Goal: Task Accomplishment & Management: Complete application form

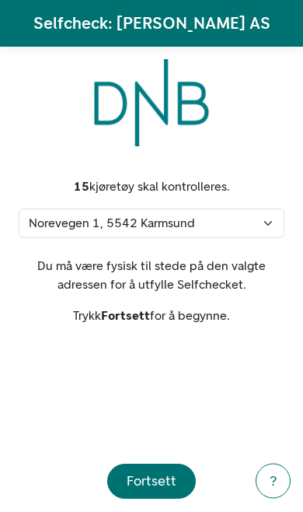
select select "60"
click at [139, 479] on div "Fortsett" at bounding box center [152, 480] width 50 height 21
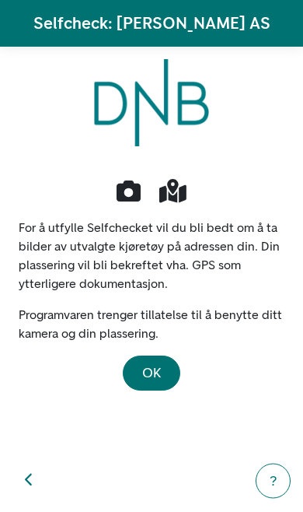
click at [135, 365] on button "OK" at bounding box center [152, 372] width 58 height 35
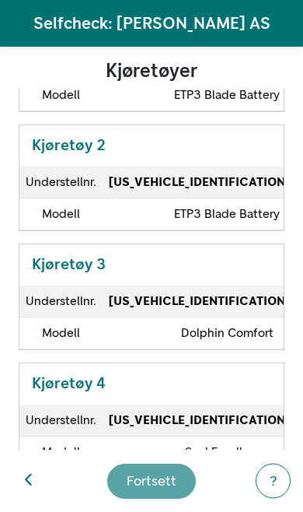
scroll to position [202, 0]
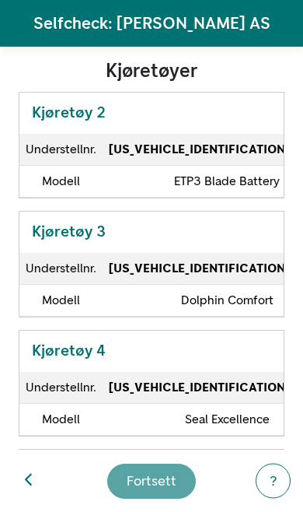
click at [120, 266] on td "[US_VEHICLE_IDENTIFICATION_NUMBER]" at bounding box center [227, 269] width 249 height 32
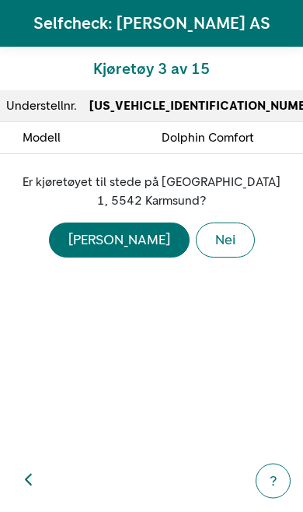
click at [110, 244] on div "[PERSON_NAME]" at bounding box center [119, 239] width 102 height 21
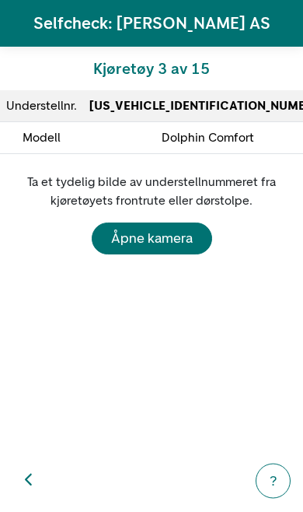
click at [137, 242] on div "Åpne kamera" at bounding box center [152, 238] width 82 height 21
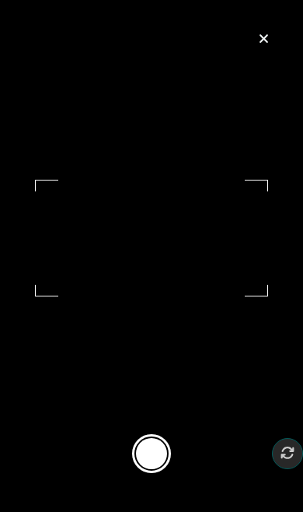
click at [142, 463] on button at bounding box center [151, 453] width 39 height 39
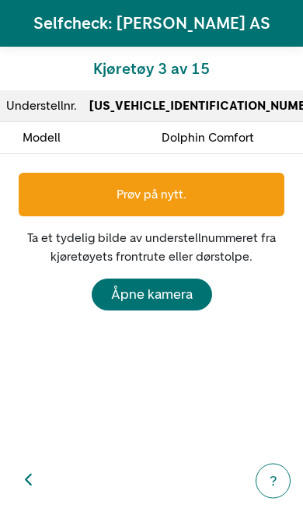
click at [114, 194] on div "Prøv på nytt." at bounding box center [152, 195] width 266 height 44
click at [135, 291] on div "Åpne kamera" at bounding box center [152, 294] width 82 height 21
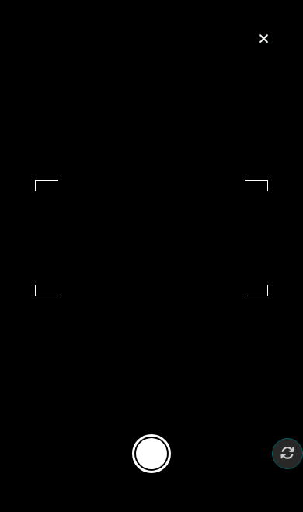
click at [143, 470] on button at bounding box center [151, 453] width 39 height 39
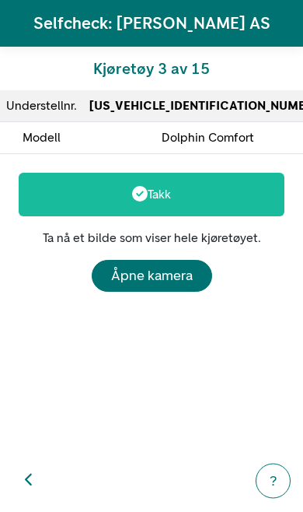
click at [15, 496] on button "button" at bounding box center [28, 480] width 33 height 33
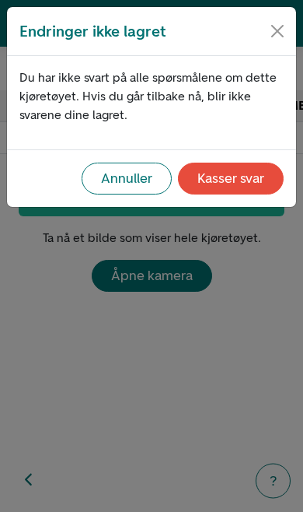
click at [128, 345] on div "Endringer ikke lagret Du har ikke svart på alle spørsmålene om dette kjøretøyet…" at bounding box center [151, 256] width 303 height 512
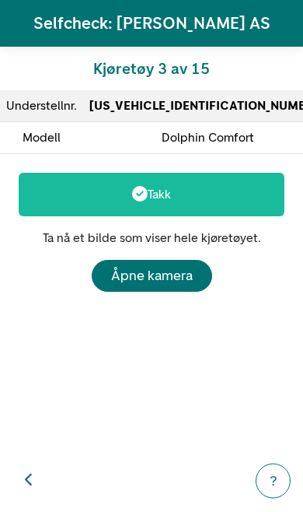
click at [177, 190] on div "Takk" at bounding box center [152, 195] width 266 height 44
click at [142, 274] on div "Åpne kamera" at bounding box center [152, 275] width 82 height 21
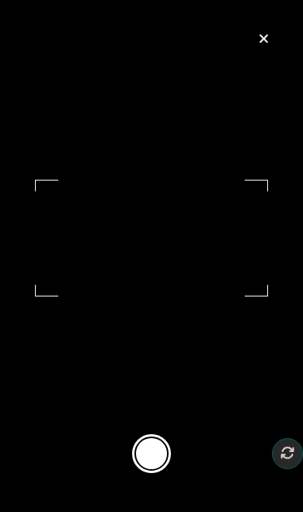
click at [146, 467] on button at bounding box center [151, 453] width 39 height 39
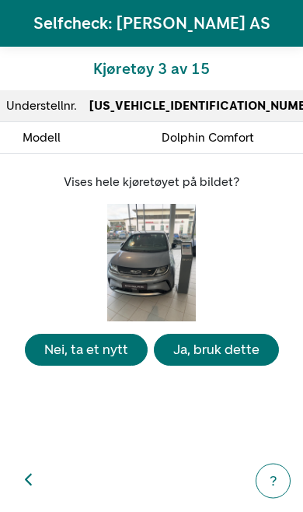
click at [197, 360] on div "Ja, bruk dette" at bounding box center [216, 349] width 86 height 21
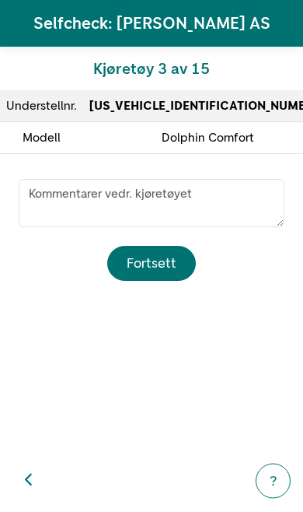
click at [144, 253] on div "Fortsett" at bounding box center [152, 263] width 50 height 21
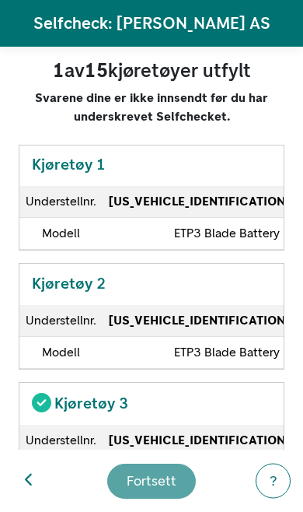
scroll to position [86, 0]
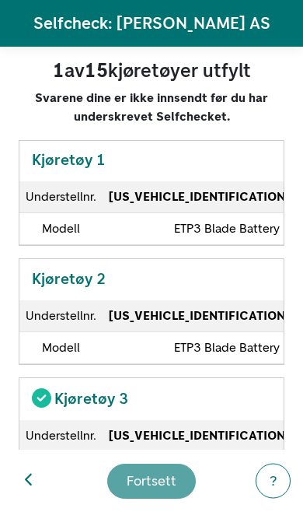
click at [121, 205] on td "[US_VEHICLE_IDENTIFICATION_NUMBER]" at bounding box center [227, 197] width 249 height 32
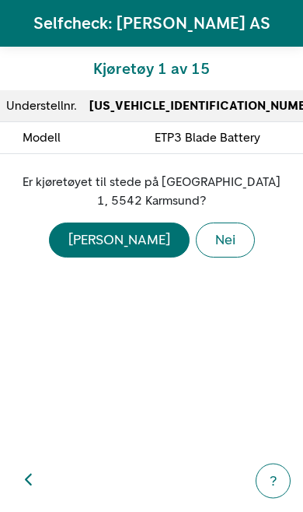
click at [215, 239] on div "Nei" at bounding box center [225, 239] width 20 height 21
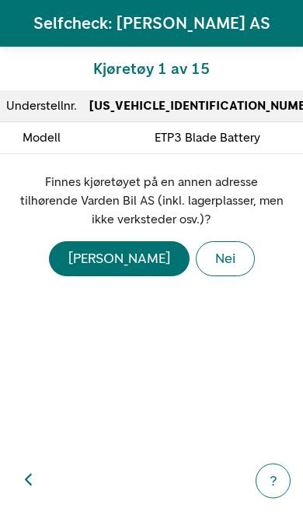
click at [215, 253] on div "Nei" at bounding box center [225, 258] width 20 height 21
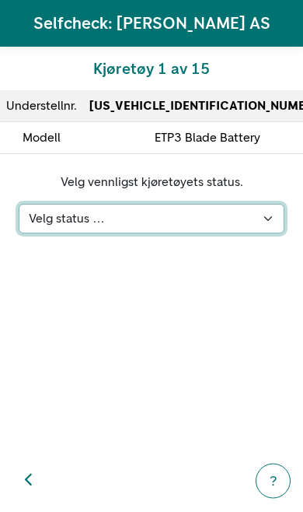
click at [267, 214] on select "Velg status … Kjøretøyet er på verksted Kjøretøyet er solgt & levert Kjøretøyet…" at bounding box center [152, 219] width 266 height 30
select select "107"
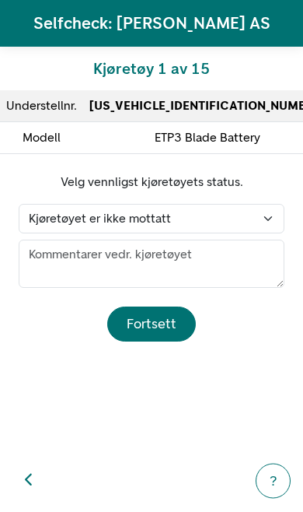
click at [159, 316] on div "Fortsett" at bounding box center [152, 323] width 50 height 21
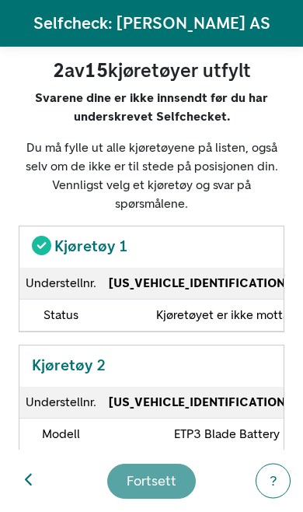
click at [198, 379] on div "Kjøretøy 2 Understellnr. [US_VEHICLE_IDENTIFICATION_NUMBER] Modell ETP3 Blade B…" at bounding box center [152, 397] width 266 height 107
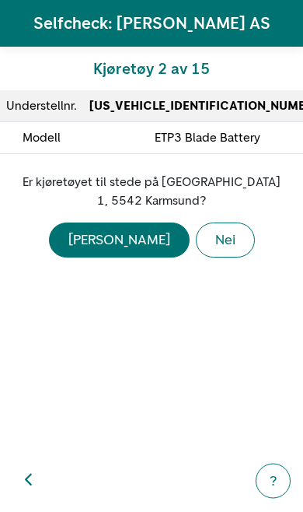
click at [215, 236] on div "Nei" at bounding box center [225, 239] width 20 height 21
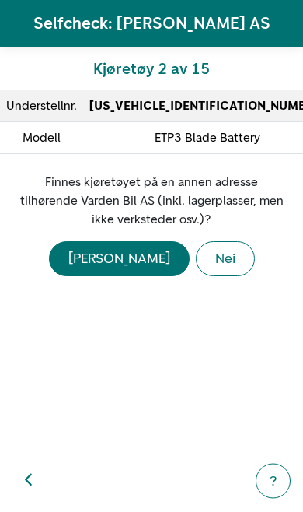
click at [215, 254] on div "Nei" at bounding box center [225, 258] width 20 height 21
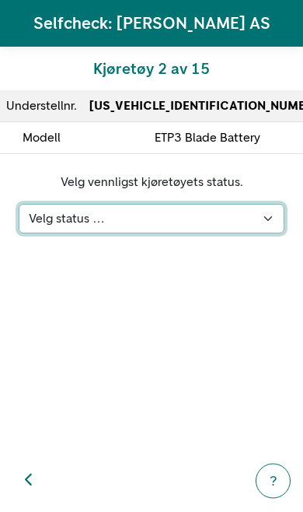
click at [259, 221] on select "Velg status … Kjøretøyet er på verksted Kjøretøyet er solgt & levert Kjøretøyet…" at bounding box center [152, 219] width 266 height 30
select select "107"
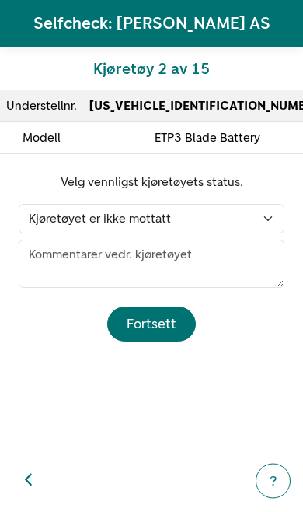
click at [170, 320] on div "Fortsett" at bounding box center [152, 323] width 50 height 21
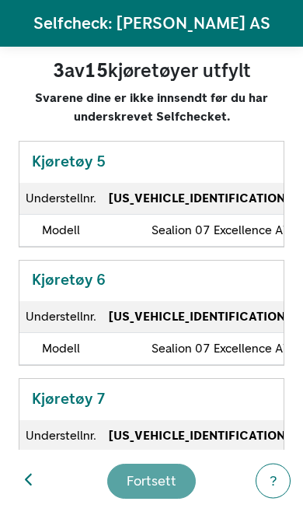
scroll to position [530, 0]
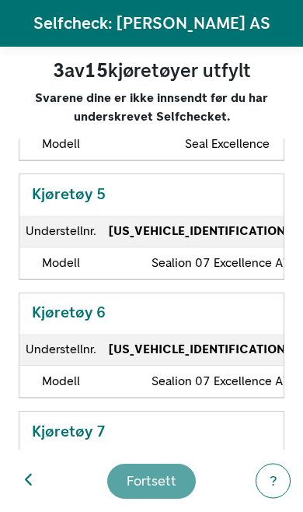
click at [226, 238] on strong "[US_VEHICLE_IDENTIFICATION_NUMBER]" at bounding box center [227, 230] width 236 height 15
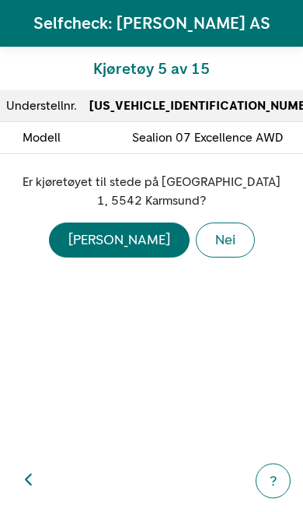
click at [126, 235] on div "[PERSON_NAME]" at bounding box center [119, 239] width 102 height 21
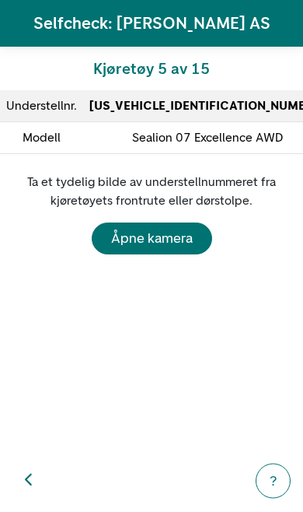
click at [175, 234] on div "Åpne kamera" at bounding box center [152, 238] width 82 height 21
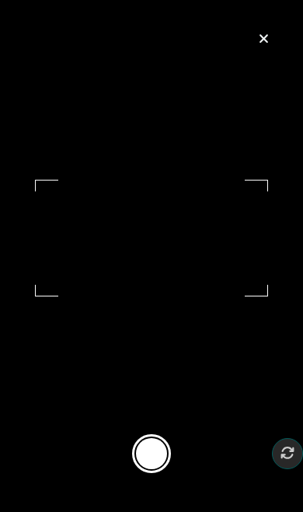
click at [169, 459] on button at bounding box center [151, 453] width 39 height 39
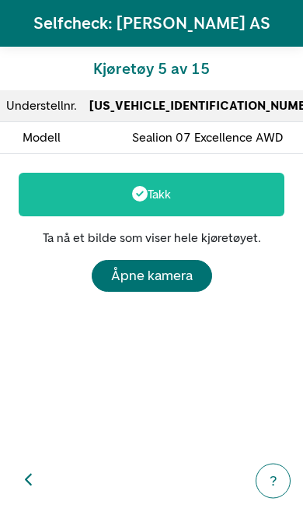
click at [163, 270] on div "Åpne kamera" at bounding box center [152, 275] width 82 height 21
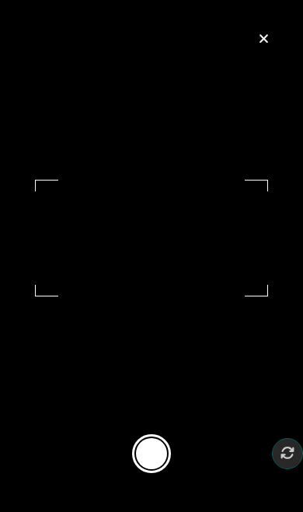
click at [159, 462] on button at bounding box center [151, 453] width 39 height 39
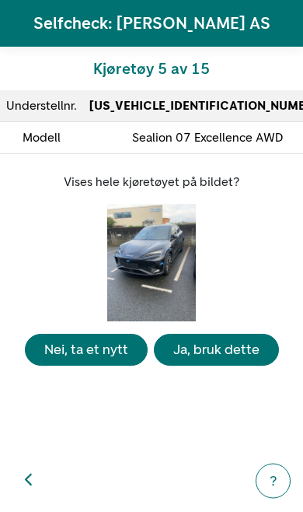
click at [236, 360] on div "Ja, bruk dette" at bounding box center [216, 349] width 86 height 21
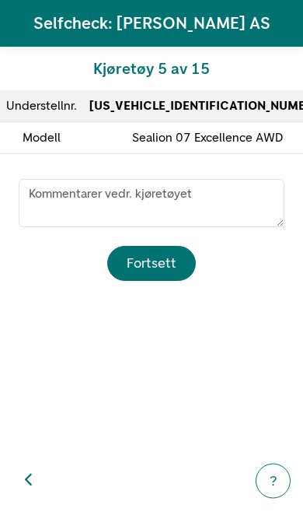
click at [160, 263] on div "Fortsett" at bounding box center [152, 263] width 50 height 21
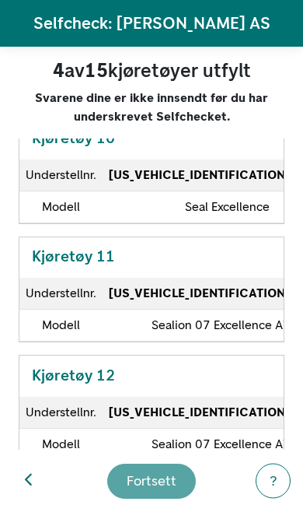
scroll to position [1201, 0]
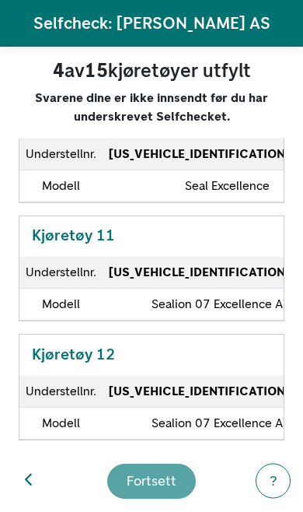
click at [180, 279] on strong "[US_VEHICLE_IDENTIFICATION_NUMBER]" at bounding box center [227, 271] width 236 height 15
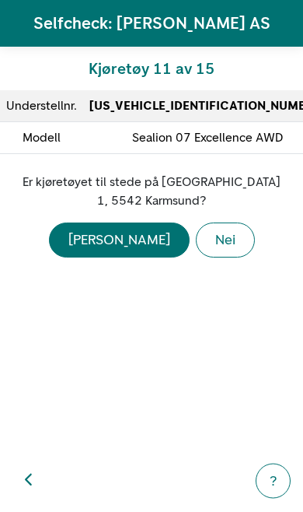
click at [122, 238] on div "[PERSON_NAME]" at bounding box center [119, 239] width 102 height 21
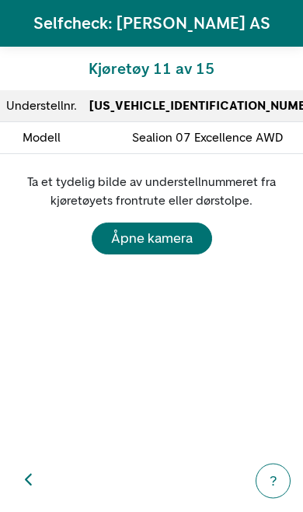
click at [161, 240] on div "Åpne kamera" at bounding box center [152, 238] width 82 height 21
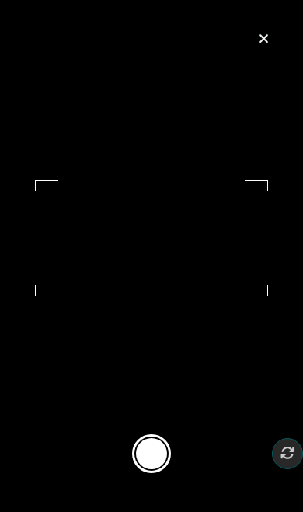
click at [169, 466] on button at bounding box center [151, 453] width 39 height 39
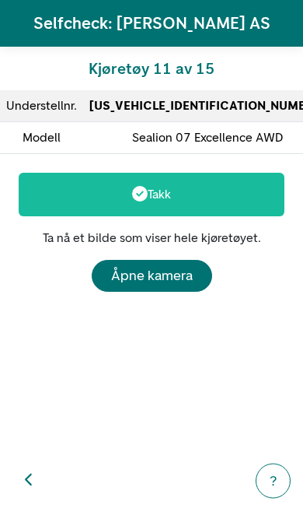
click at [175, 268] on div "Åpne kamera" at bounding box center [152, 275] width 82 height 21
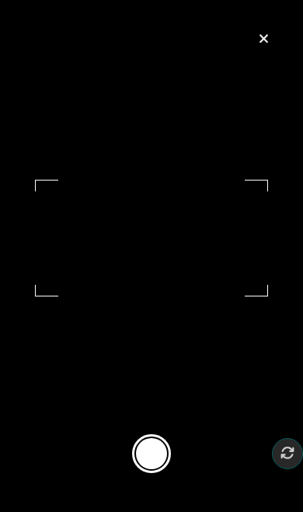
click at [163, 461] on button at bounding box center [151, 453] width 39 height 39
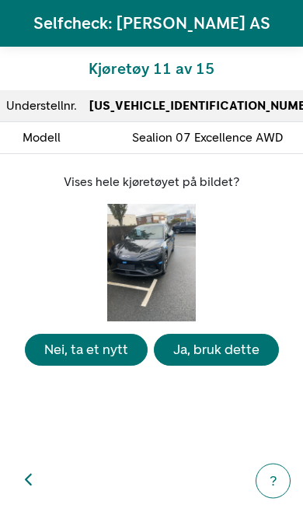
click at [236, 360] on div "Ja, bruk dette" at bounding box center [216, 349] width 86 height 21
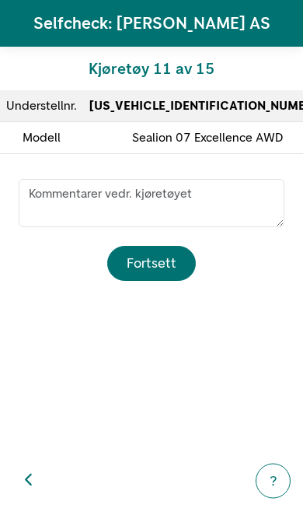
click at [161, 262] on div "Fortsett" at bounding box center [152, 263] width 50 height 21
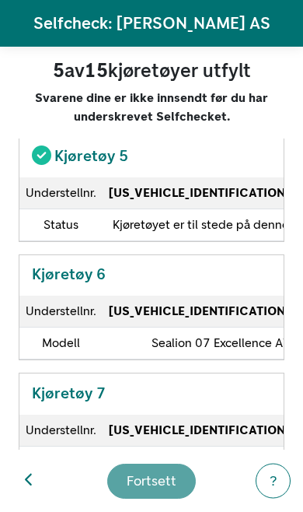
scroll to position [570, 0]
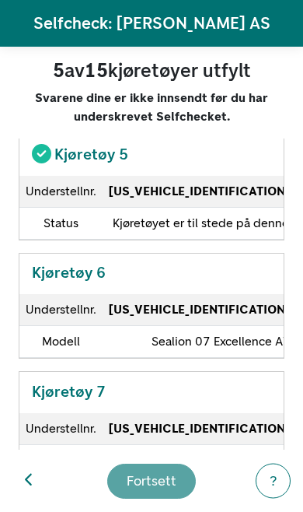
click at [297, 407] on section "Du må fylle ut alle kjøretøyene på listen, også selv om de ikke er til stede på…" at bounding box center [151, 293] width 303 height 311
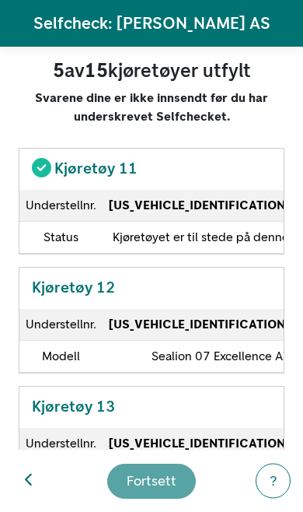
scroll to position [1270, 0]
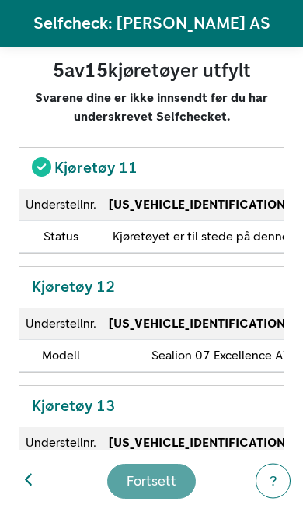
click at [198, 340] on td "[US_VEHICLE_IDENTIFICATION_NUMBER]" at bounding box center [227, 324] width 249 height 32
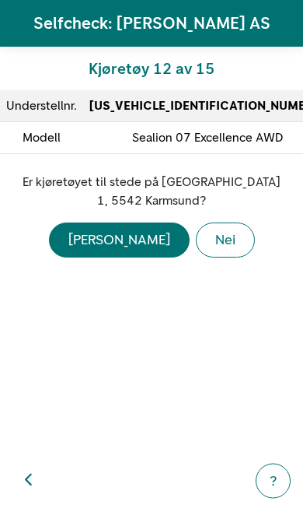
click at [122, 234] on div "[PERSON_NAME]" at bounding box center [119, 239] width 102 height 21
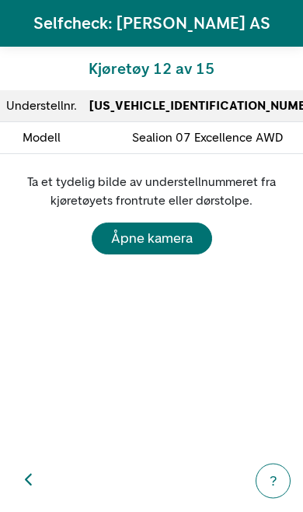
click at [170, 237] on div "Åpne kamera" at bounding box center [152, 238] width 82 height 21
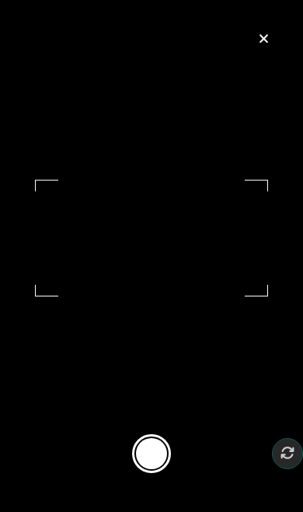
click at [167, 452] on button at bounding box center [151, 453] width 39 height 39
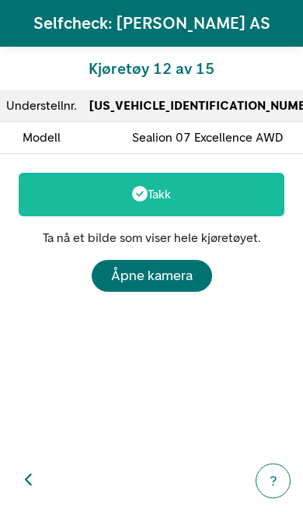
click at [173, 278] on div "Åpne kamera" at bounding box center [152, 275] width 82 height 21
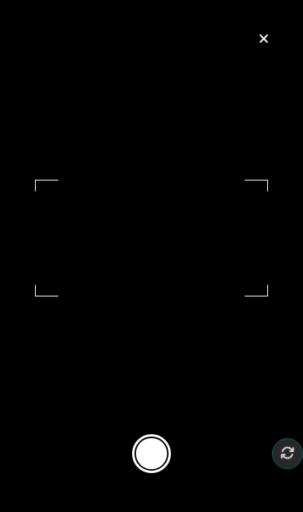
click at [160, 463] on button at bounding box center [151, 453] width 39 height 39
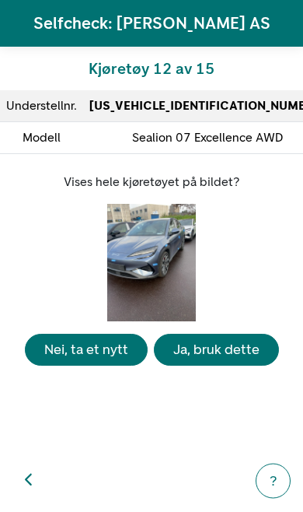
click at [226, 360] on div "Ja, bruk dette" at bounding box center [216, 349] width 86 height 21
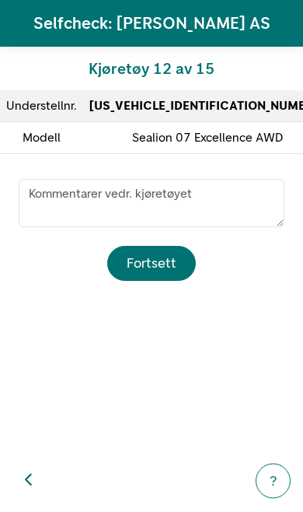
click at [155, 257] on div "Fortsett" at bounding box center [152, 263] width 50 height 21
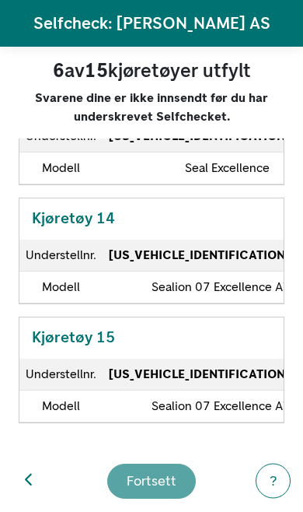
scroll to position [1579, 0]
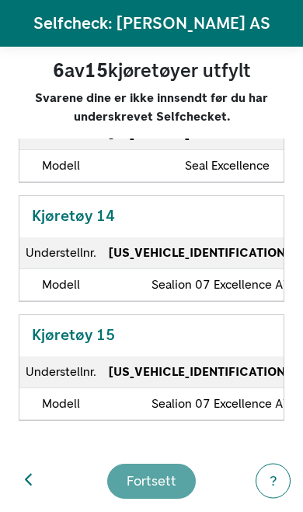
click at [208, 260] on strong "[US_VEHICLE_IDENTIFICATION_NUMBER]" at bounding box center [227, 252] width 236 height 15
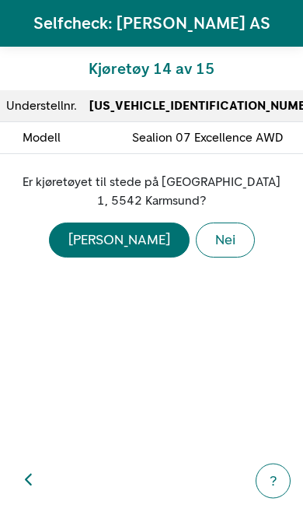
click at [131, 238] on button "[PERSON_NAME]" at bounding box center [119, 239] width 141 height 35
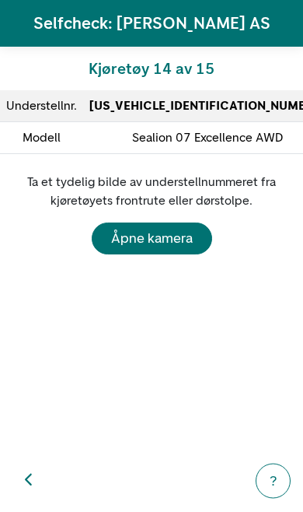
click at [168, 237] on div "Åpne kamera" at bounding box center [152, 238] width 82 height 21
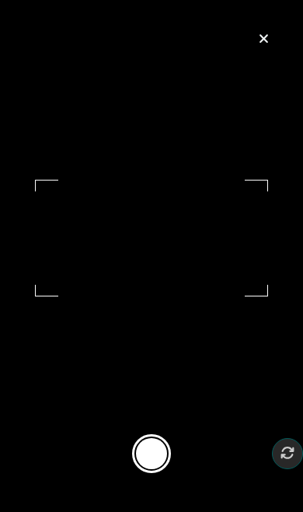
click at [168, 455] on button at bounding box center [151, 453] width 39 height 39
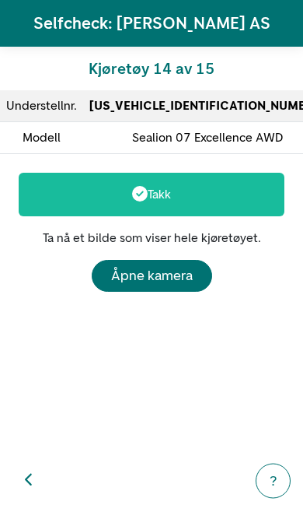
click at [178, 270] on div "Åpne kamera" at bounding box center [152, 275] width 82 height 21
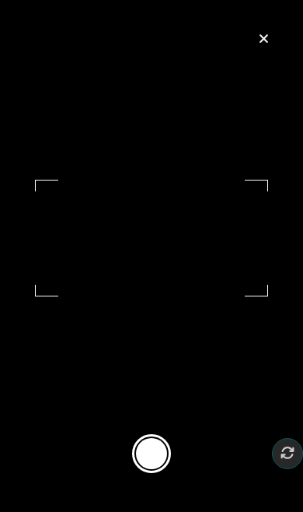
click at [161, 463] on button at bounding box center [151, 453] width 39 height 39
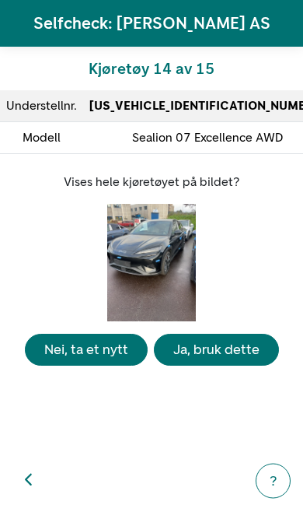
click at [222, 360] on div "Ja, bruk dette" at bounding box center [216, 349] width 86 height 21
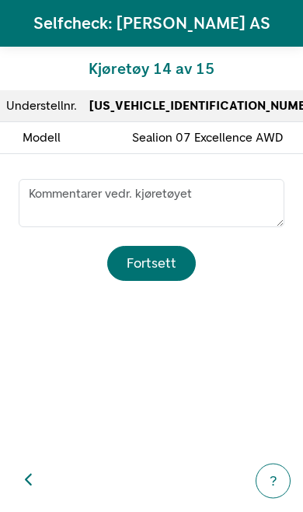
click at [163, 262] on div "Fortsett" at bounding box center [152, 263] width 50 height 21
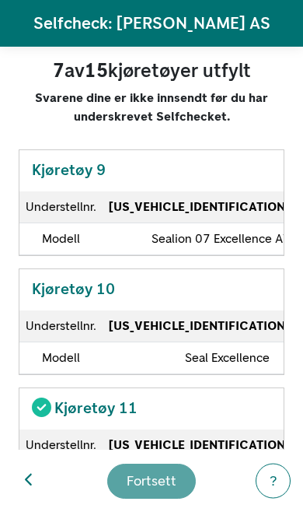
scroll to position [1030, 0]
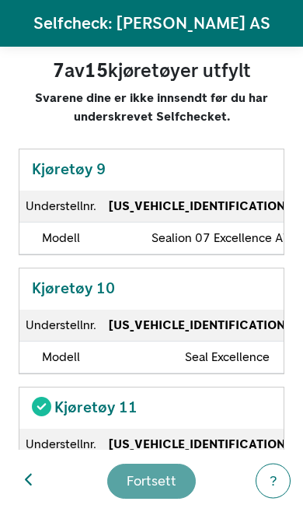
click at [188, 332] on strong "[US_VEHICLE_IDENTIFICATION_NUMBER]" at bounding box center [227, 324] width 236 height 15
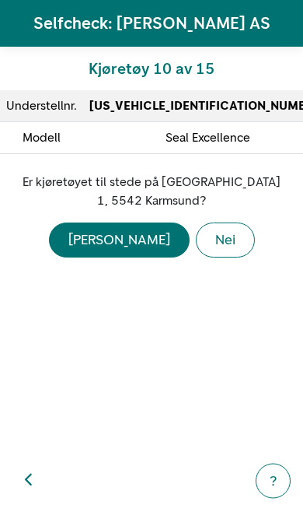
click at [117, 237] on div "[PERSON_NAME]" at bounding box center [119, 239] width 102 height 21
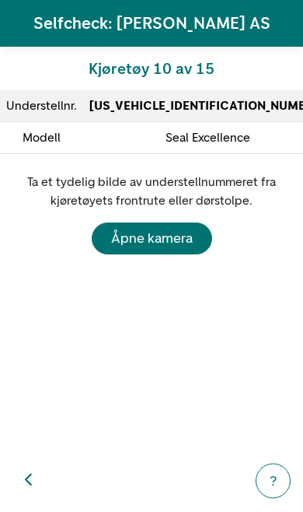
click at [161, 246] on div "Åpne kamera" at bounding box center [152, 238] width 82 height 21
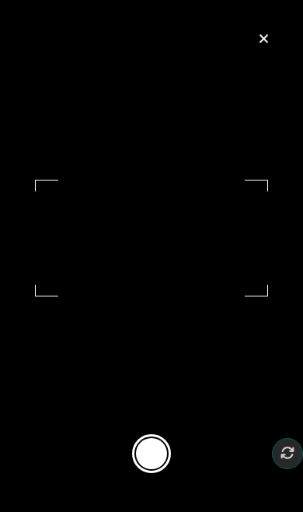
click at [168, 455] on button at bounding box center [151, 453] width 39 height 39
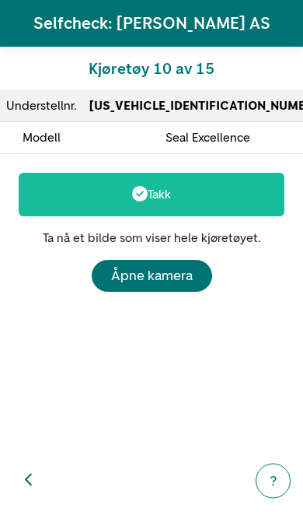
click at [163, 281] on div "Åpne kamera" at bounding box center [152, 275] width 82 height 21
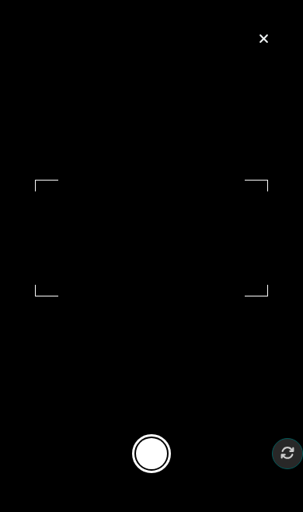
click at [161, 460] on button at bounding box center [151, 453] width 39 height 39
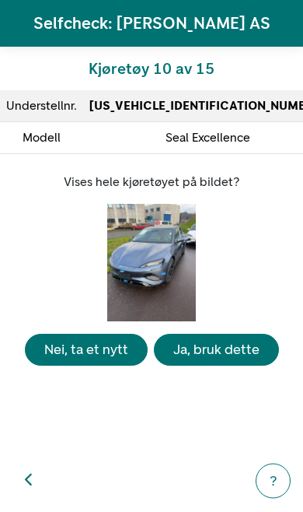
click at [229, 360] on div "Ja, bruk dette" at bounding box center [216, 349] width 86 height 21
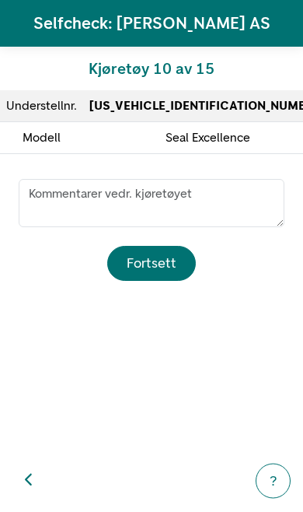
click at [159, 262] on div "Fortsett" at bounding box center [152, 263] width 50 height 21
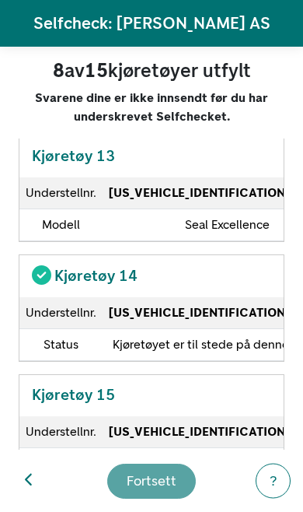
scroll to position [1523, 0]
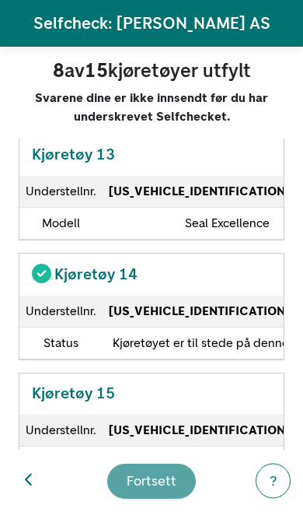
click at [199, 198] on strong "[US_VEHICLE_IDENTIFICATION_NUMBER]" at bounding box center [227, 191] width 236 height 15
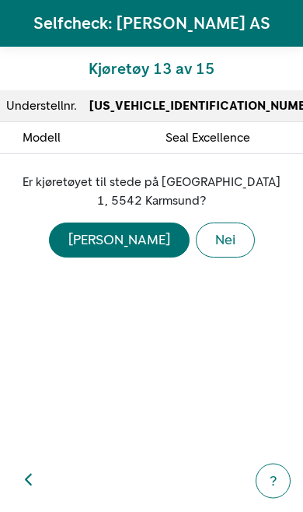
click at [114, 244] on div "[PERSON_NAME]" at bounding box center [119, 239] width 102 height 21
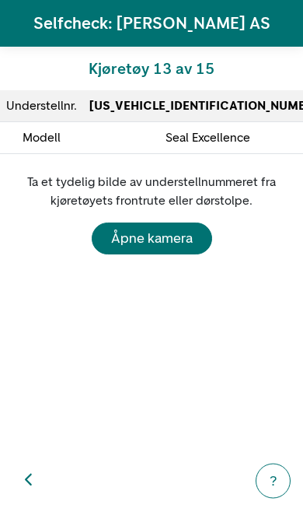
click at [176, 239] on div "Åpne kamera" at bounding box center [152, 238] width 82 height 21
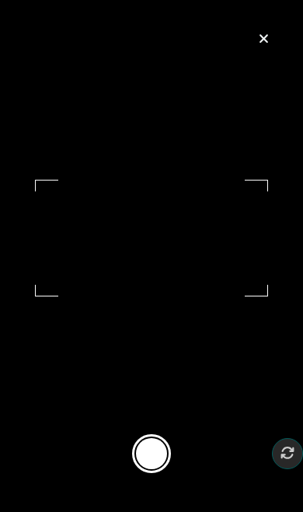
click at [170, 459] on button at bounding box center [151, 453] width 39 height 39
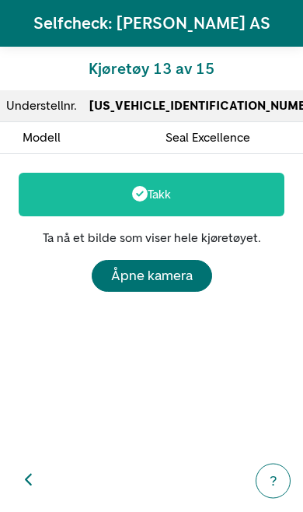
click at [164, 270] on div "Åpne kamera" at bounding box center [152, 275] width 82 height 21
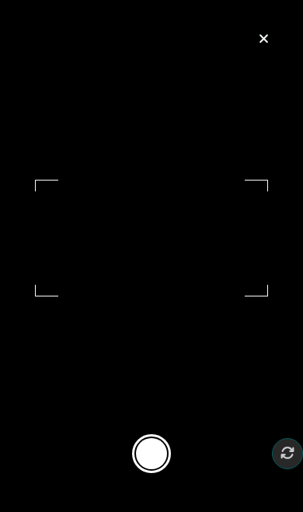
click at [161, 471] on button at bounding box center [151, 453] width 39 height 39
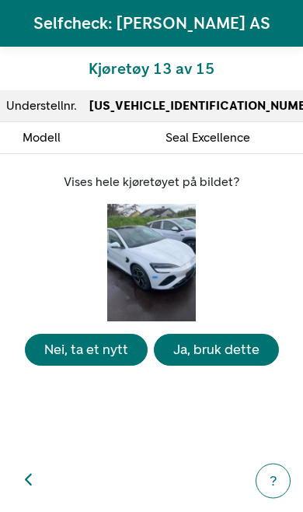
click at [231, 360] on div "Ja, bruk dette" at bounding box center [216, 349] width 86 height 21
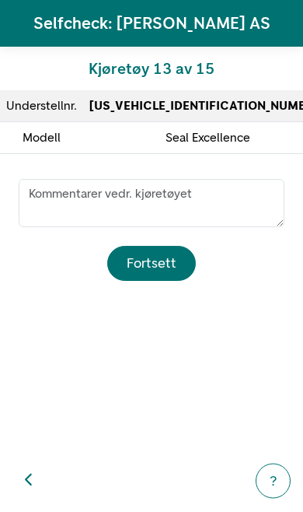
click at [167, 260] on div "Fortsett" at bounding box center [152, 263] width 50 height 21
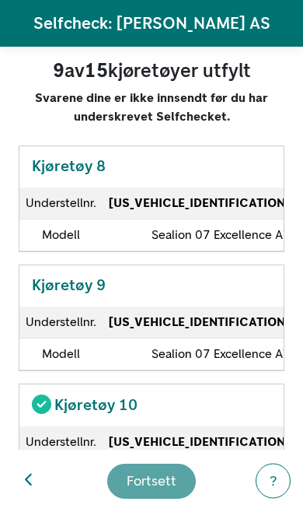
scroll to position [904, 0]
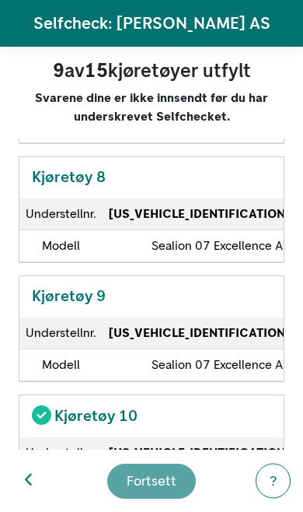
click at [198, 221] on strong "[US_VEHICLE_IDENTIFICATION_NUMBER]" at bounding box center [227, 213] width 236 height 15
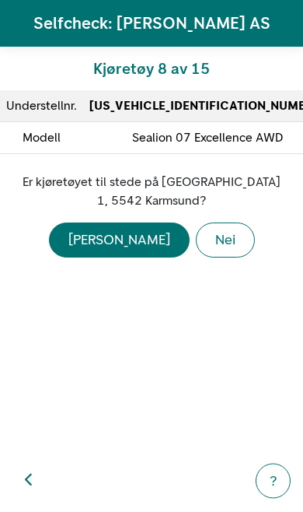
click at [114, 241] on div "[PERSON_NAME]" at bounding box center [119, 239] width 102 height 21
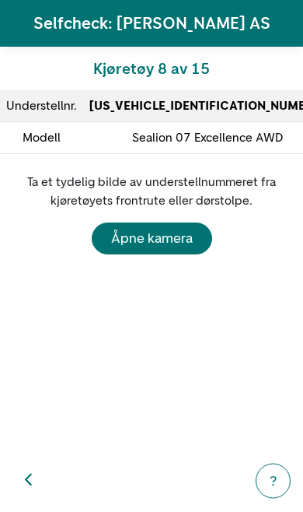
click at [166, 233] on div "Åpne kamera" at bounding box center [152, 238] width 82 height 21
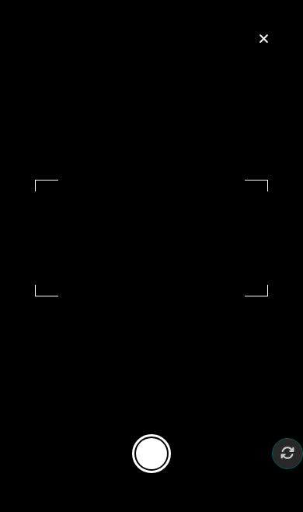
click at [164, 460] on button at bounding box center [151, 453] width 39 height 39
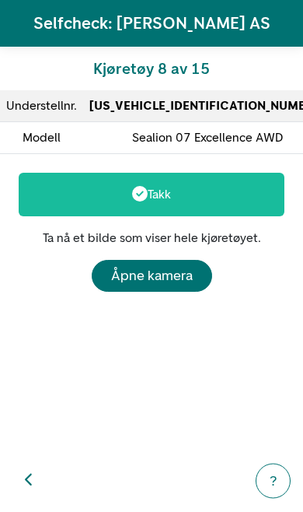
click at [169, 274] on div "Åpne kamera" at bounding box center [152, 275] width 82 height 21
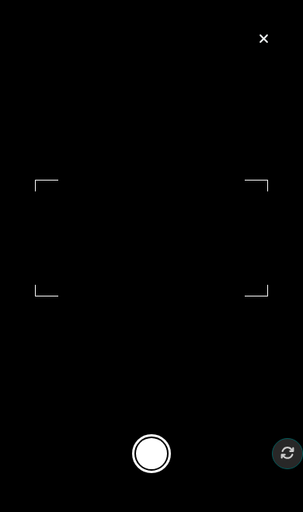
click at [158, 461] on button at bounding box center [151, 453] width 39 height 39
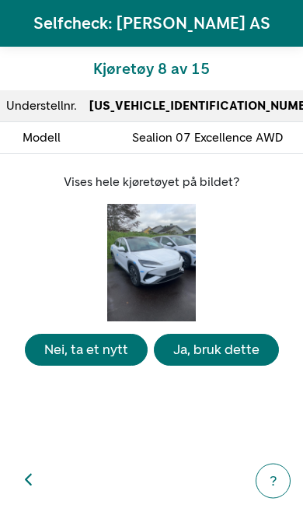
click at [223, 360] on div "Ja, bruk dette" at bounding box center [216, 349] width 86 height 21
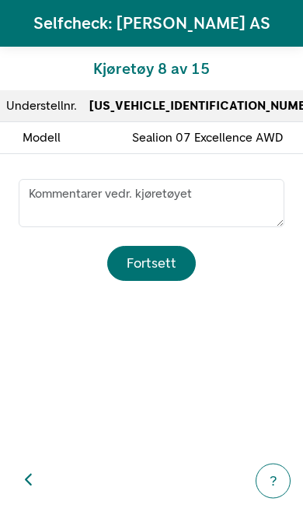
click at [160, 258] on div "Fortsett" at bounding box center [152, 263] width 50 height 21
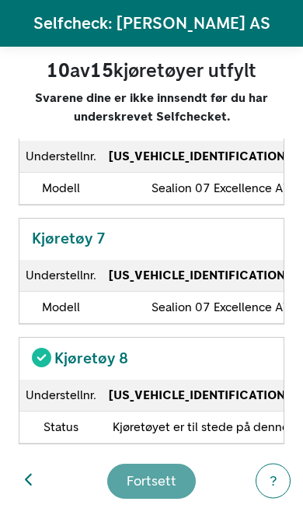
scroll to position [736, 0]
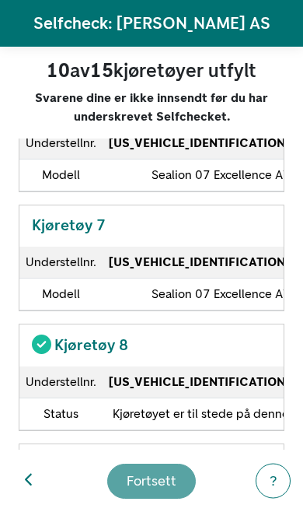
click at [210, 269] on strong "[US_VEHICLE_IDENTIFICATION_NUMBER]" at bounding box center [227, 261] width 236 height 15
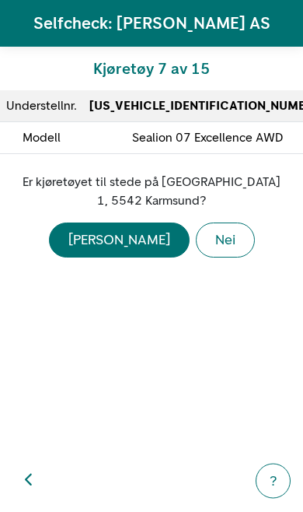
click at [111, 238] on div "[PERSON_NAME]" at bounding box center [119, 239] width 102 height 21
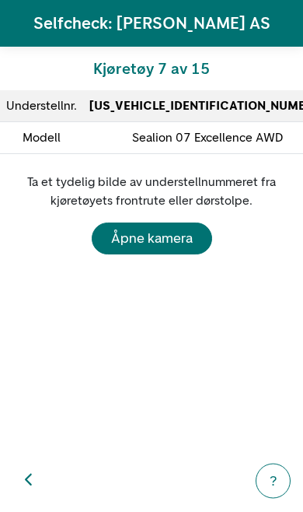
click at [163, 239] on div "Åpne kamera" at bounding box center [152, 238] width 82 height 21
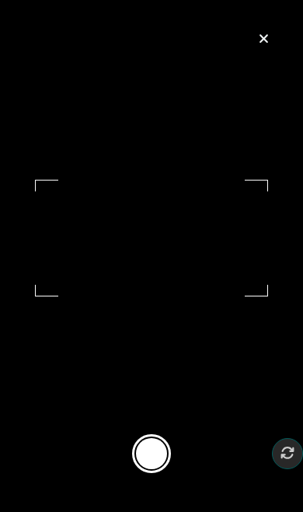
click at [168, 459] on button at bounding box center [151, 453] width 39 height 39
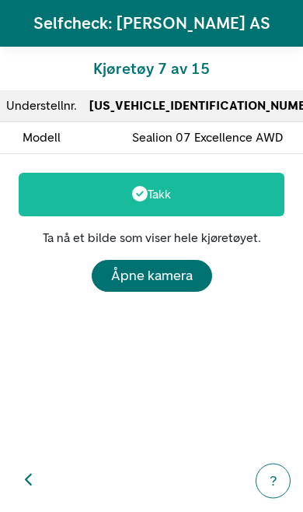
click at [159, 274] on div "Åpne kamera" at bounding box center [152, 275] width 82 height 21
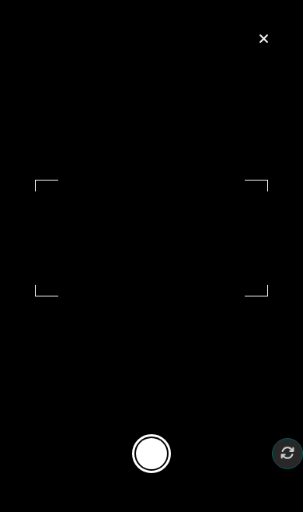
click at [154, 472] on button at bounding box center [151, 453] width 39 height 39
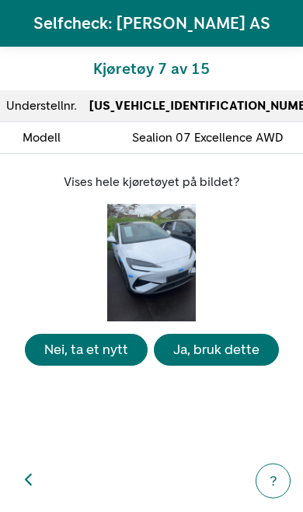
click at [212, 360] on div "Ja, bruk dette" at bounding box center [216, 349] width 86 height 21
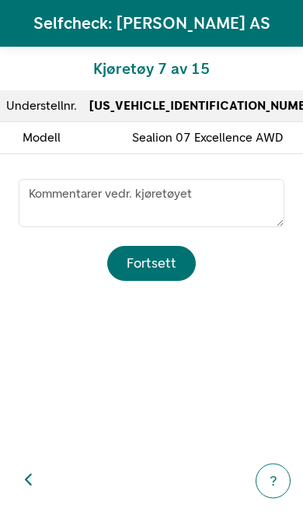
click at [166, 261] on div "Fortsett" at bounding box center [152, 263] width 50 height 21
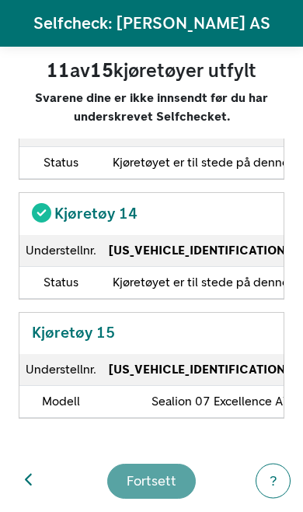
scroll to position [1745, 0]
click at [192, 355] on td "[US_VEHICLE_IDENTIFICATION_NUMBER]" at bounding box center [227, 370] width 249 height 32
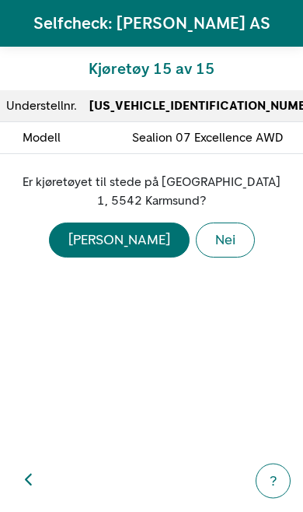
click at [123, 236] on div "[PERSON_NAME]" at bounding box center [119, 239] width 102 height 21
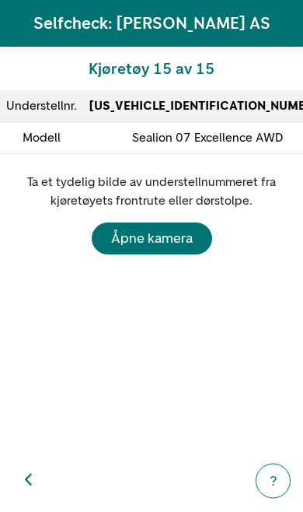
click at [168, 229] on div "Åpne kamera" at bounding box center [152, 238] width 82 height 21
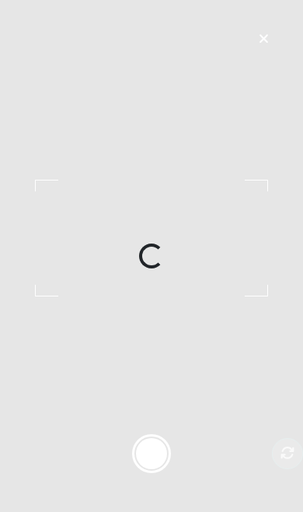
click at [211, 313] on div at bounding box center [151, 256] width 303 height 512
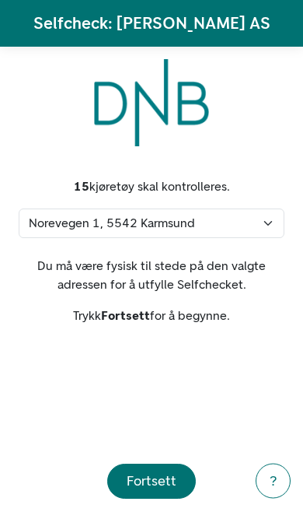
select select "60"
click at [164, 481] on div "Fortsett" at bounding box center [152, 480] width 50 height 21
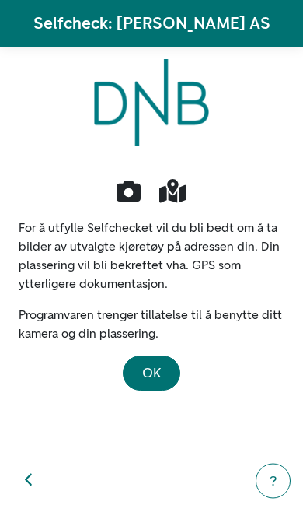
click at [162, 365] on button "OK" at bounding box center [152, 372] width 58 height 35
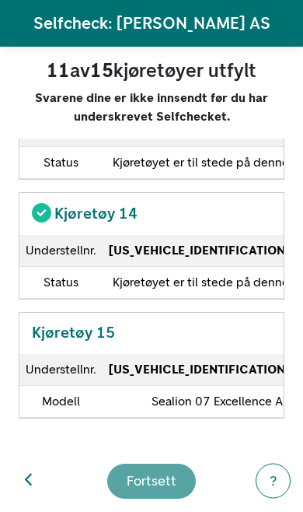
scroll to position [1745, 0]
click at [206, 363] on strong "[US_VEHICLE_IDENTIFICATION_NUMBER]" at bounding box center [227, 369] width 236 height 15
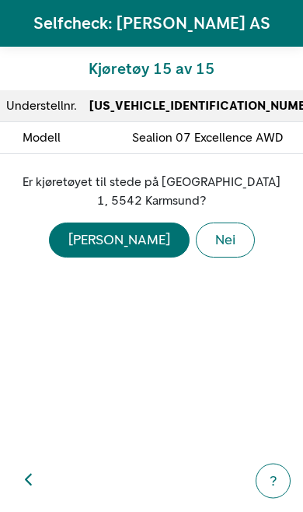
click at [121, 232] on div "[PERSON_NAME]" at bounding box center [119, 239] width 102 height 21
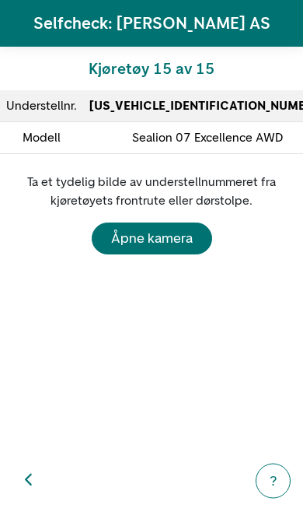
click at [177, 234] on div "Åpne kamera" at bounding box center [152, 238] width 82 height 21
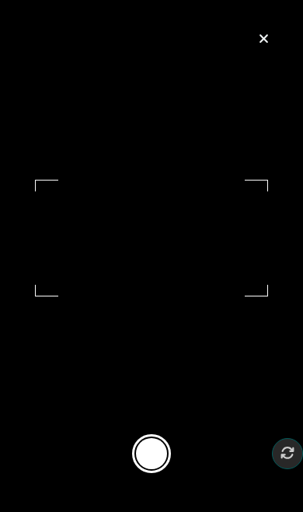
click at [170, 463] on button at bounding box center [151, 453] width 39 height 39
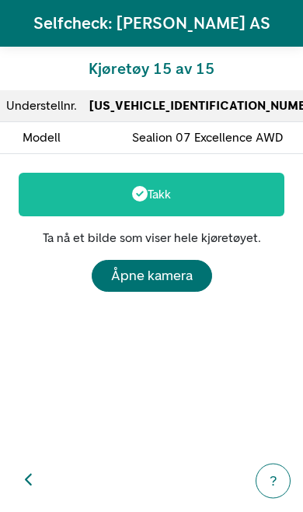
click at [167, 276] on div "Åpne kamera" at bounding box center [152, 275] width 82 height 21
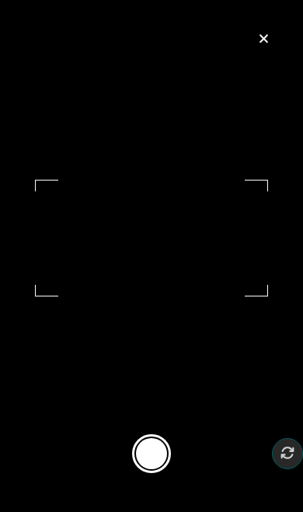
click at [163, 465] on button at bounding box center [151, 453] width 39 height 39
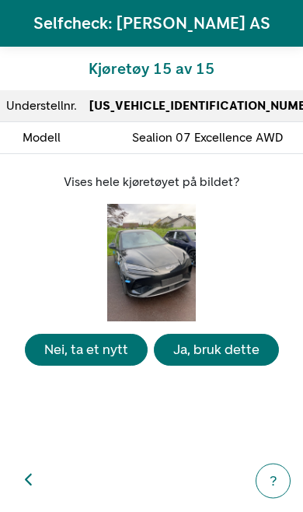
click at [236, 356] on div "Ja, bruk dette" at bounding box center [216, 349] width 86 height 21
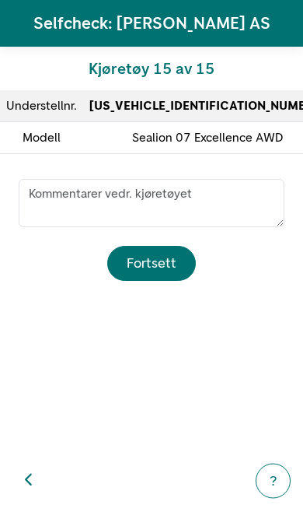
click at [164, 264] on div "Fortsett" at bounding box center [152, 263] width 50 height 21
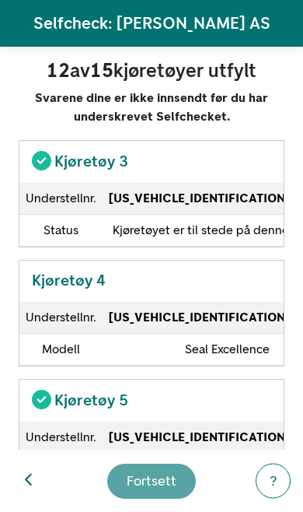
scroll to position [334, 0]
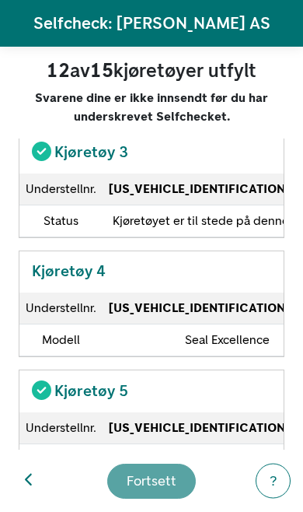
click at [204, 313] on td "[US_VEHICLE_IDENTIFICATION_NUMBER]" at bounding box center [227, 308] width 249 height 32
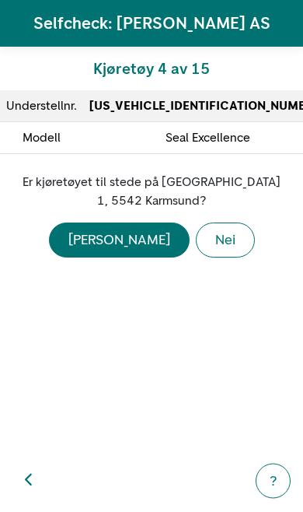
click at [196, 238] on button "Nei" at bounding box center [225, 239] width 59 height 35
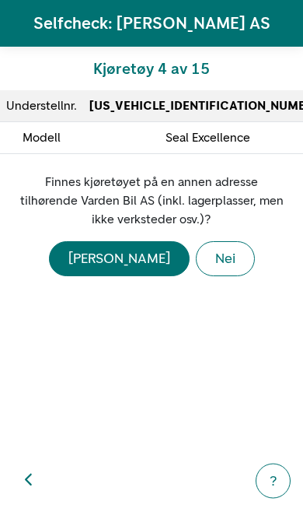
click at [215, 260] on div "Nei" at bounding box center [225, 258] width 20 height 21
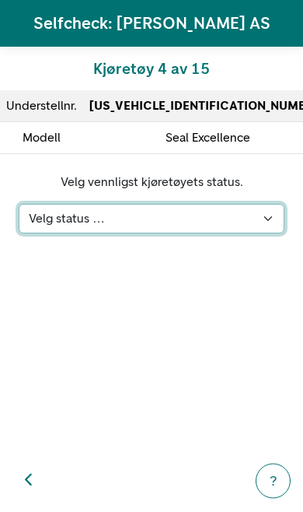
click at [274, 223] on select "Velg status … Kjøretøyet er på verksted Kjøretøyet er solgt & levert Kjøretøyet…" at bounding box center [152, 219] width 266 height 30
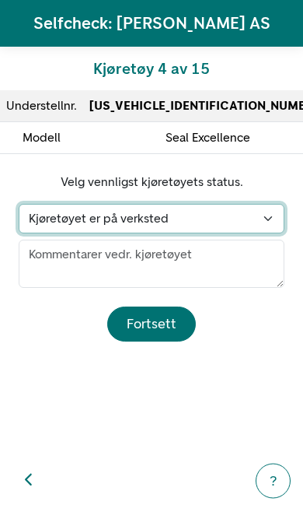
click at [274, 220] on select "Velg status … Kjøretøyet er på verksted Kjøretøyet er solgt & levert Kjøretøyet…" at bounding box center [152, 219] width 266 height 30
select select "107"
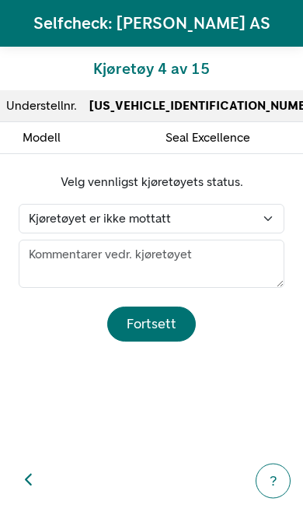
click at [168, 314] on div "Fortsett" at bounding box center [152, 323] width 50 height 21
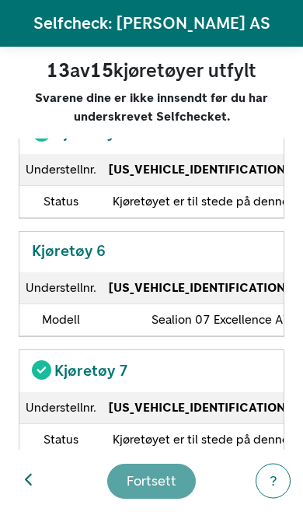
scroll to position [593, 0]
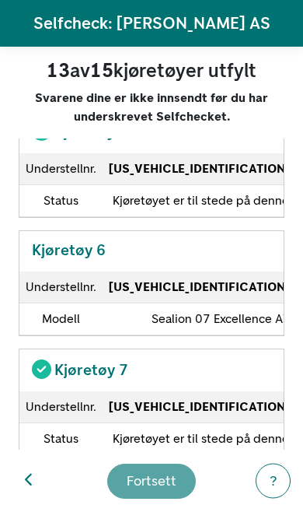
click at [182, 294] on strong "[US_VEHICLE_IDENTIFICATION_NUMBER]" at bounding box center [227, 286] width 236 height 15
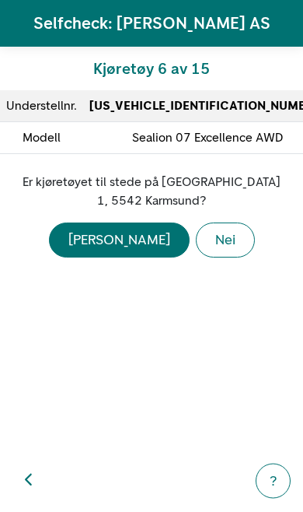
click at [196, 233] on button "Nei" at bounding box center [225, 239] width 59 height 35
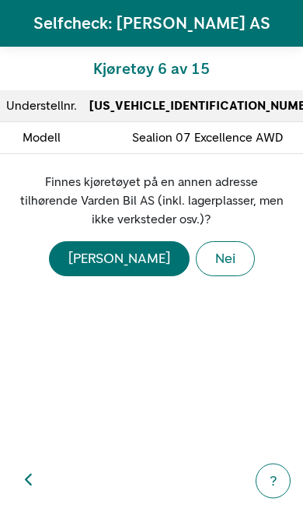
click at [215, 254] on div "Nei" at bounding box center [225, 258] width 20 height 21
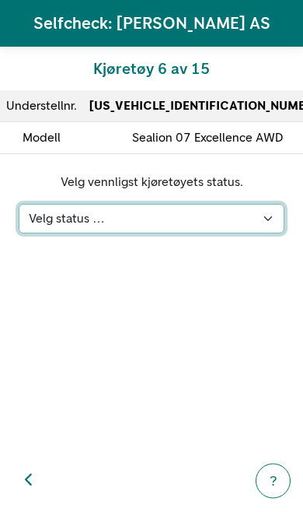
click at [257, 222] on select "Velg status … Kjøretøyet er på verksted Kjøretøyet er solgt & levert Kjøretøyet…" at bounding box center [152, 219] width 266 height 30
select select "107"
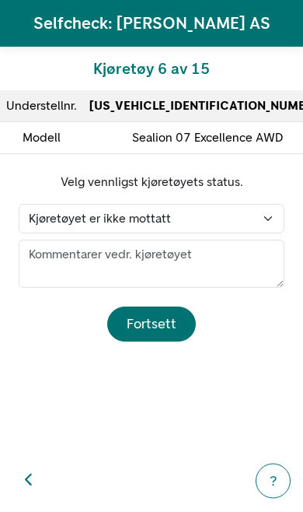
click at [162, 319] on div "Fortsett" at bounding box center [152, 323] width 50 height 21
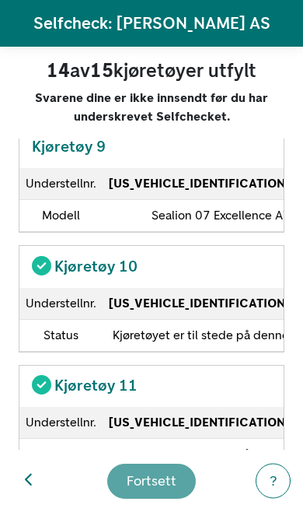
scroll to position [1042, 0]
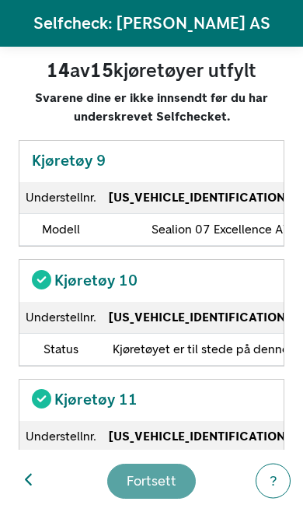
click at [214, 214] on td "[US_VEHICLE_IDENTIFICATION_NUMBER]" at bounding box center [227, 198] width 249 height 32
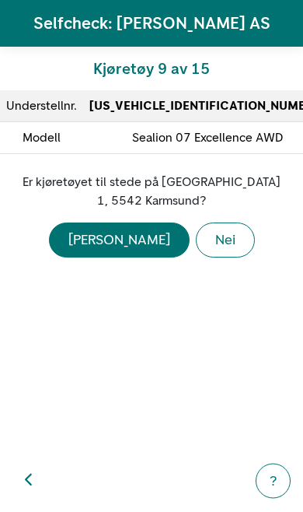
click at [196, 237] on button "Nei" at bounding box center [225, 239] width 59 height 35
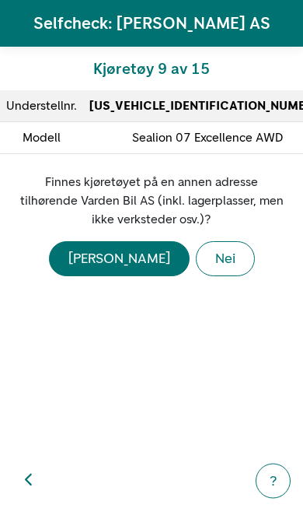
click at [196, 253] on button "Nei" at bounding box center [225, 258] width 59 height 35
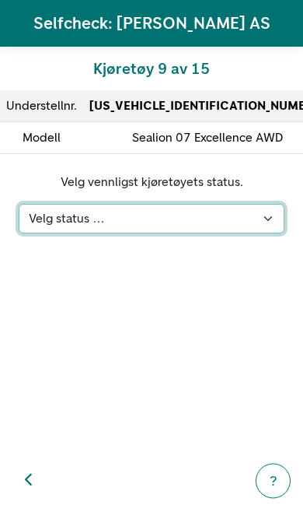
click at [262, 220] on select "Velg status … Kjøretøyet er på verksted Kjøretøyet er solgt & levert Kjøretøyet…" at bounding box center [152, 219] width 266 height 30
select select "107"
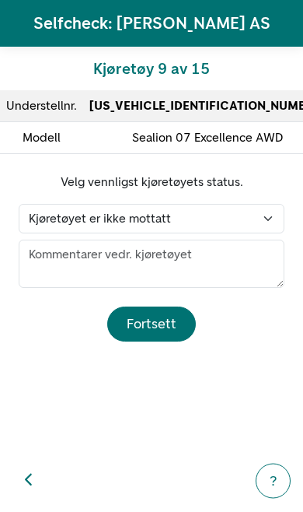
click at [163, 313] on div "Fortsett" at bounding box center [152, 323] width 50 height 21
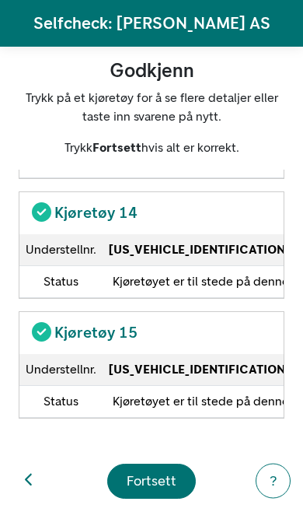
scroll to position [1711, 0]
click at [166, 478] on div "Fortsett" at bounding box center [152, 480] width 50 height 21
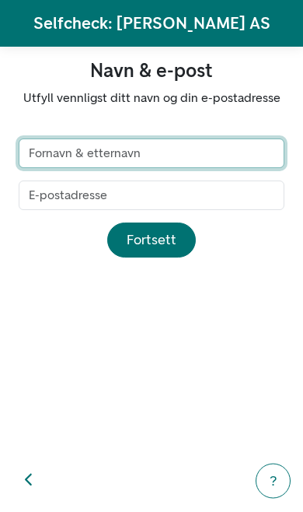
click at [198, 156] on input "text" at bounding box center [152, 153] width 266 height 30
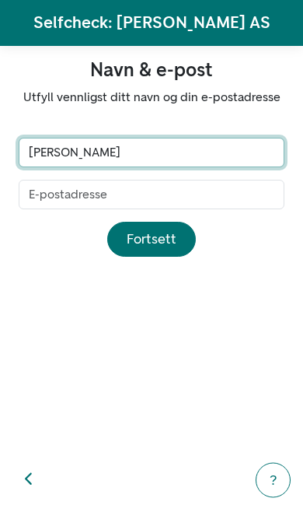
type input "Jan Gunnar Kallevik"
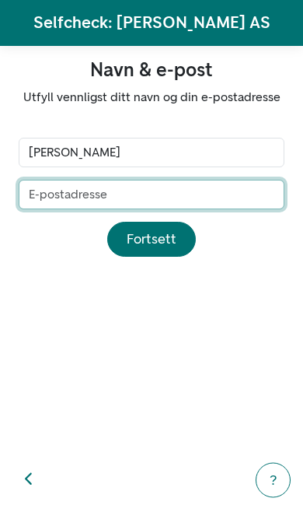
click at [40, 187] on input "email" at bounding box center [152, 195] width 266 height 30
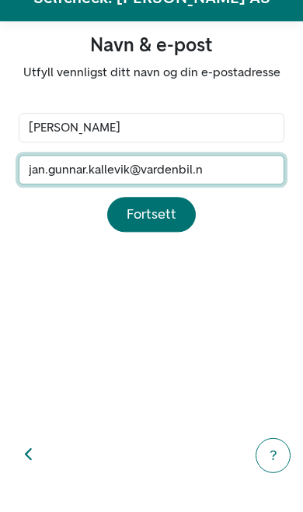
type input "jan.gunnar.kallevik@vardenbil.no"
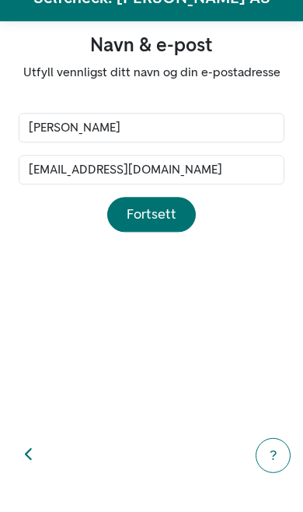
click at [159, 229] on div "Fortsett" at bounding box center [152, 239] width 50 height 21
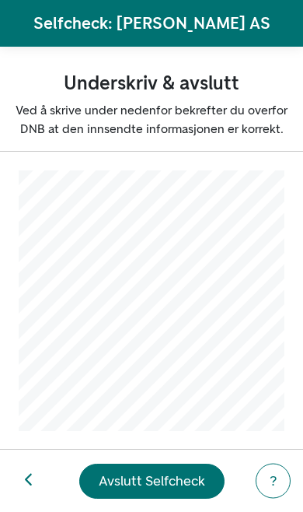
click at [158, 481] on div "Avslutt Selfcheck" at bounding box center [152, 480] width 107 height 21
